Goal: Task Accomplishment & Management: Manage account settings

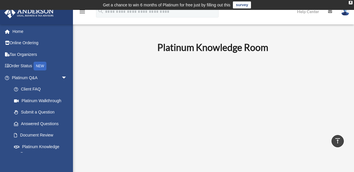
scroll to position [262, 0]
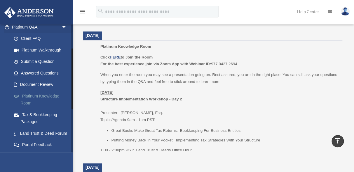
drag, startPoint x: 72, startPoint y: 76, endPoint x: 70, endPoint y: 101, distance: 25.5
click at [70, 101] on div "danielle.mayer.ca@gmail.com Sign Out danielle.mayer.ca@gmail.com Home Online Or…" at bounding box center [36, 88] width 73 height 129
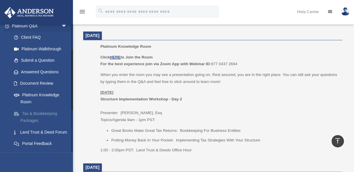
click at [39, 111] on link "Tax & Bookkeeping Packages" at bounding box center [42, 117] width 68 height 19
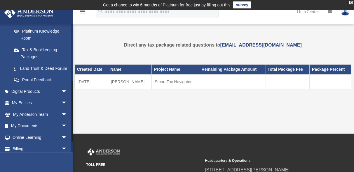
scroll to position [138, 0]
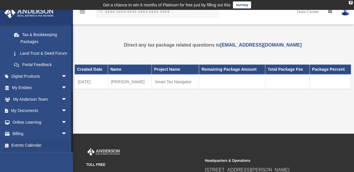
drag, startPoint x: 72, startPoint y: 79, endPoint x: 71, endPoint y: 150, distance: 70.8
click at [71, 150] on div "[PERSON_NAME][DOMAIN_NAME][EMAIL_ADDRESS][PERSON_NAME][DOMAIN_NAME] Sign Out [P…" at bounding box center [36, 88] width 73 height 129
click at [54, 133] on link "Billing arrow_drop_down" at bounding box center [40, 134] width 72 height 12
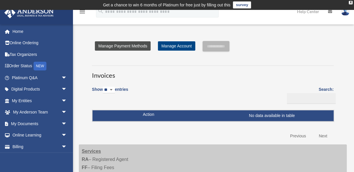
click at [140, 48] on link "Manage Payment Methods" at bounding box center [123, 45] width 56 height 9
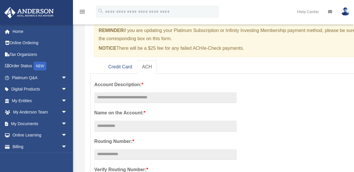
scroll to position [69, 0]
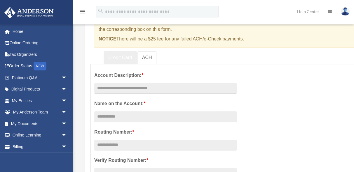
click at [124, 57] on link "Credit Card" at bounding box center [119, 57] width 33 height 13
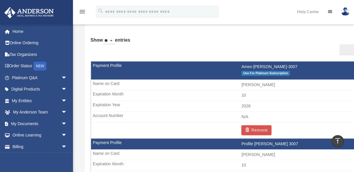
scroll to position [360, 0]
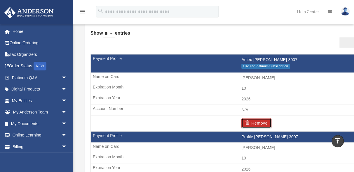
click at [257, 122] on button "Remove" at bounding box center [256, 123] width 30 height 10
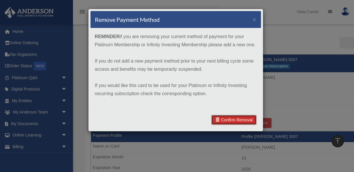
click at [238, 118] on link "Confirm Removal" at bounding box center [233, 120] width 45 height 10
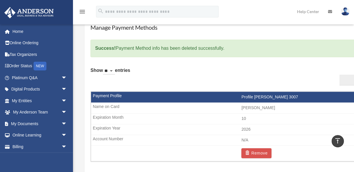
scroll to position [347, 0]
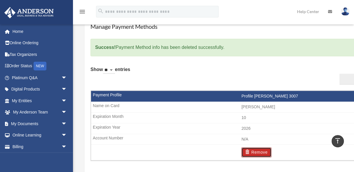
click at [261, 150] on button "Remove" at bounding box center [256, 152] width 30 height 10
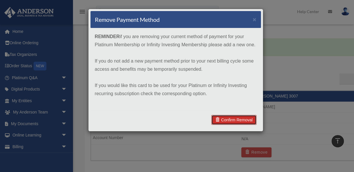
click at [240, 120] on link "Confirm Removal" at bounding box center [233, 120] width 45 height 10
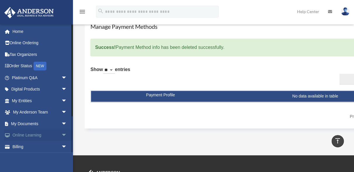
click at [39, 135] on link "Online Learning arrow_drop_down" at bounding box center [40, 136] width 72 height 12
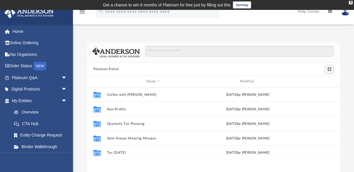
scroll to position [129, 249]
click at [32, 54] on link "Tax Organizers" at bounding box center [40, 55] width 72 height 12
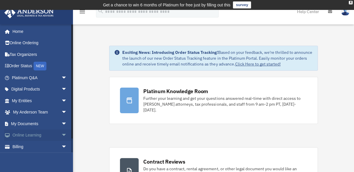
click at [61, 134] on span "arrow_drop_down" at bounding box center [67, 136] width 12 height 12
click at [61, 134] on span "arrow_drop_up" at bounding box center [67, 136] width 12 height 12
